Goal: Transaction & Acquisition: Subscribe to service/newsletter

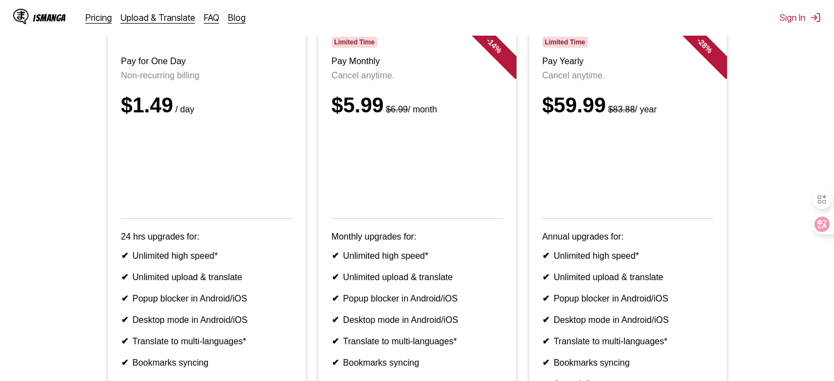
scroll to position [123, 0]
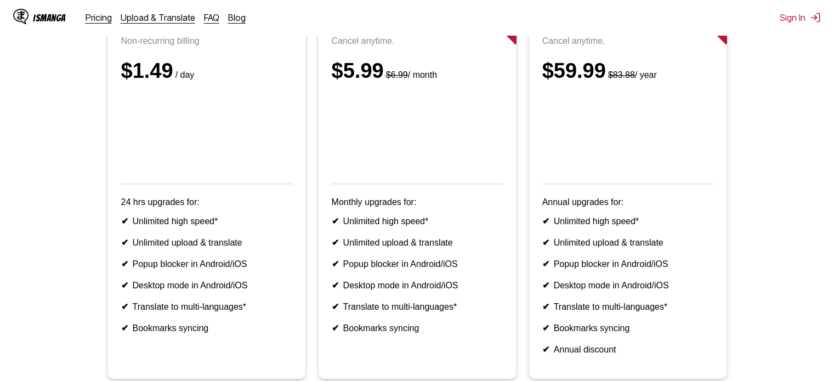
scroll to position [155, 0]
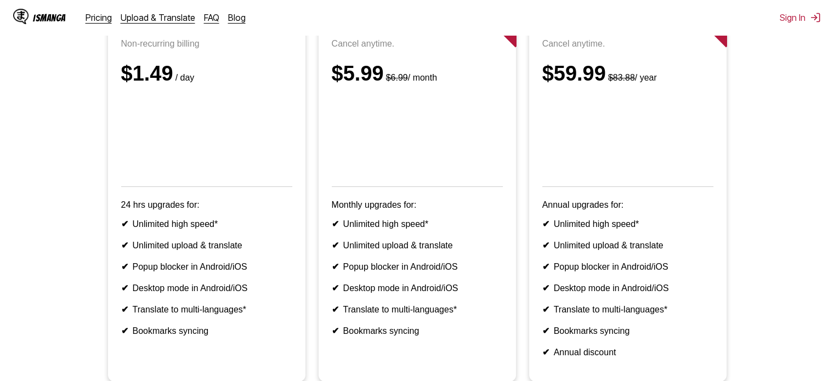
drag, startPoint x: 218, startPoint y: 183, endPoint x: 410, endPoint y: 221, distance: 196.2
click at [410, 210] on p "Monthly upgrades for:" at bounding box center [417, 205] width 171 height 10
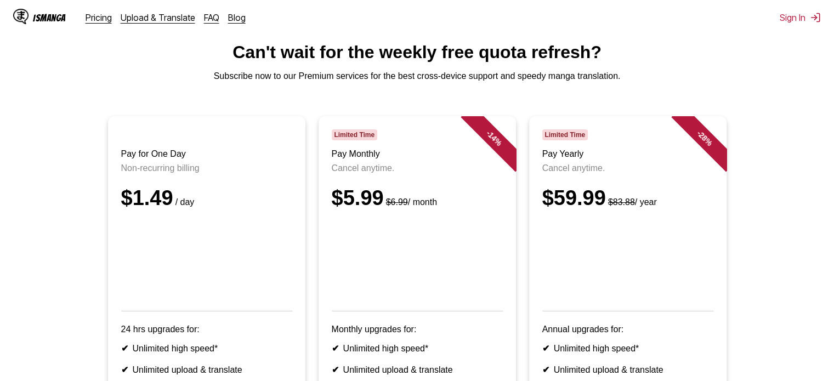
scroll to position [28, 0]
